Goal: Information Seeking & Learning: Find specific fact

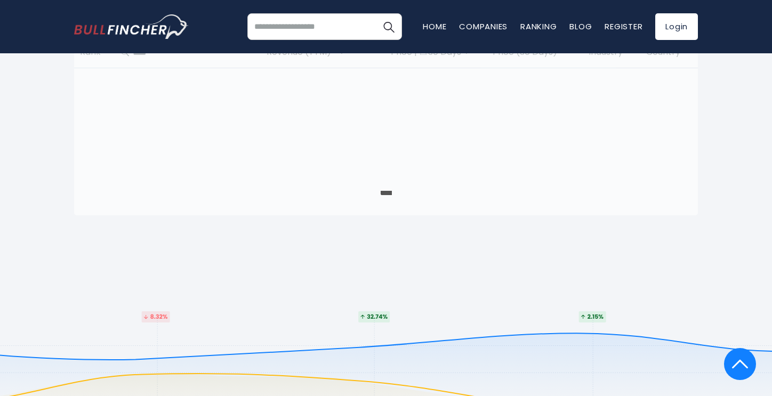
scroll to position [553, 0]
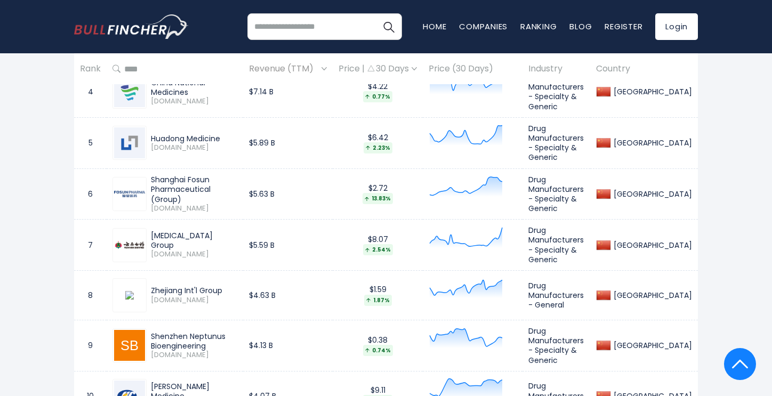
scroll to position [706, 0]
click at [329, 173] on td "$5.63 B" at bounding box center [288, 193] width 90 height 51
copy body "Recent searches Trending searches Apple Overview Microsoft Corporati... Revenue…"
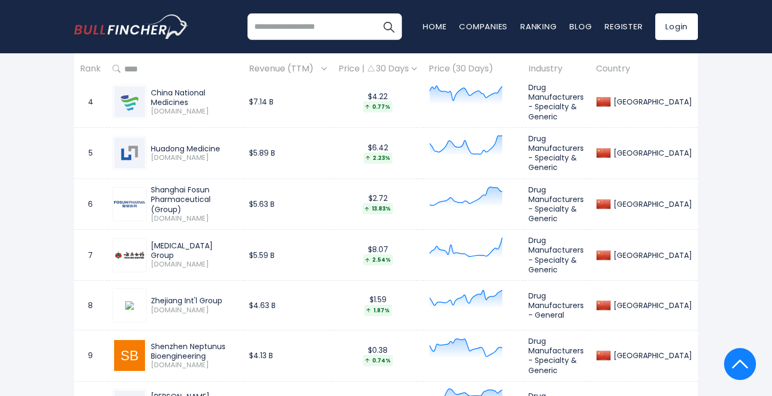
scroll to position [938, 0]
